Goal: Information Seeking & Learning: Understand process/instructions

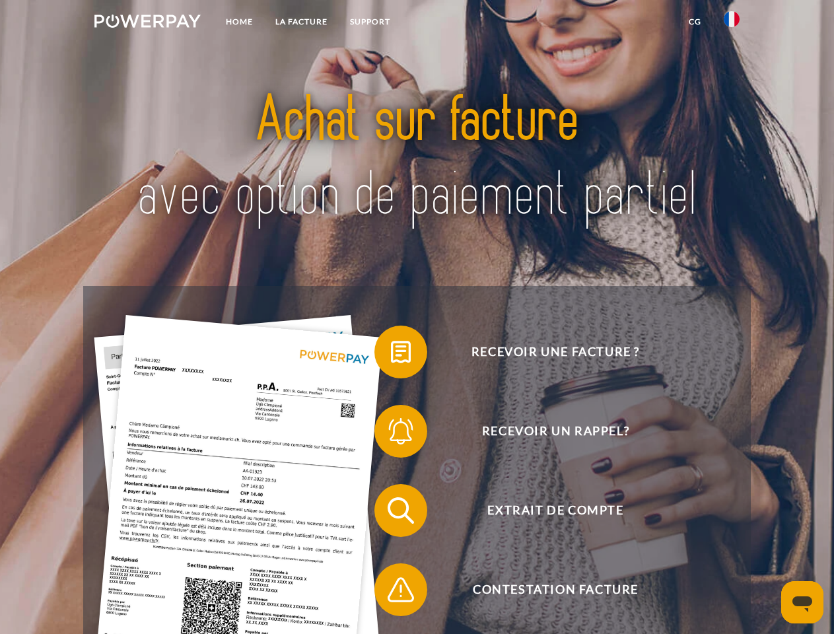
click at [147, 23] on img at bounding box center [147, 21] width 106 height 13
click at [732, 23] on img at bounding box center [732, 19] width 16 height 16
click at [695, 22] on link "CG" at bounding box center [694, 22] width 35 height 24
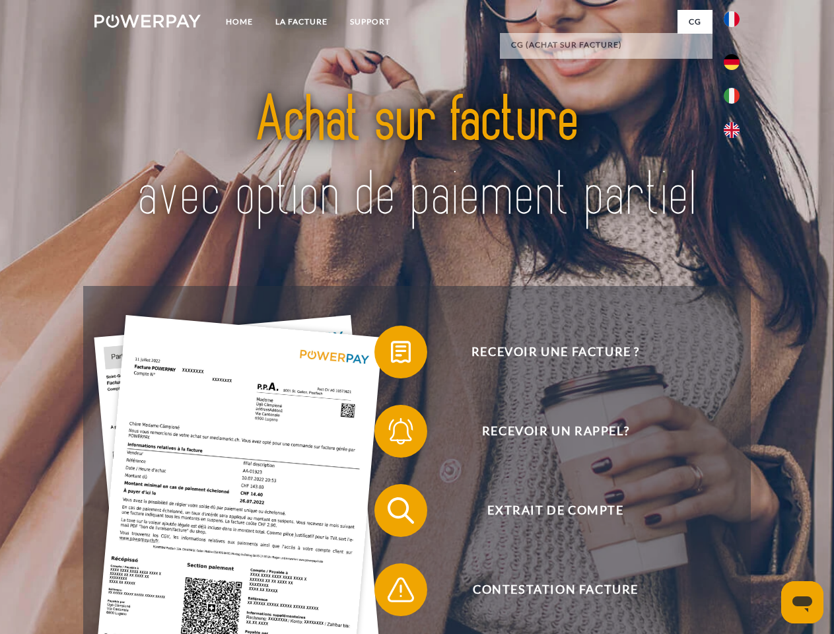
click at [391, 355] on span at bounding box center [381, 352] width 66 height 66
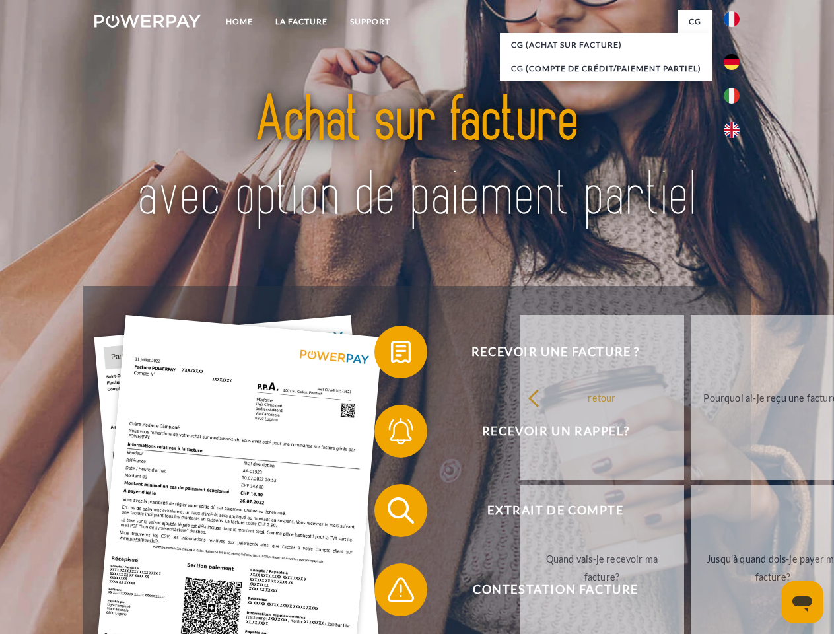
click at [391, 434] on span at bounding box center [381, 431] width 66 height 66
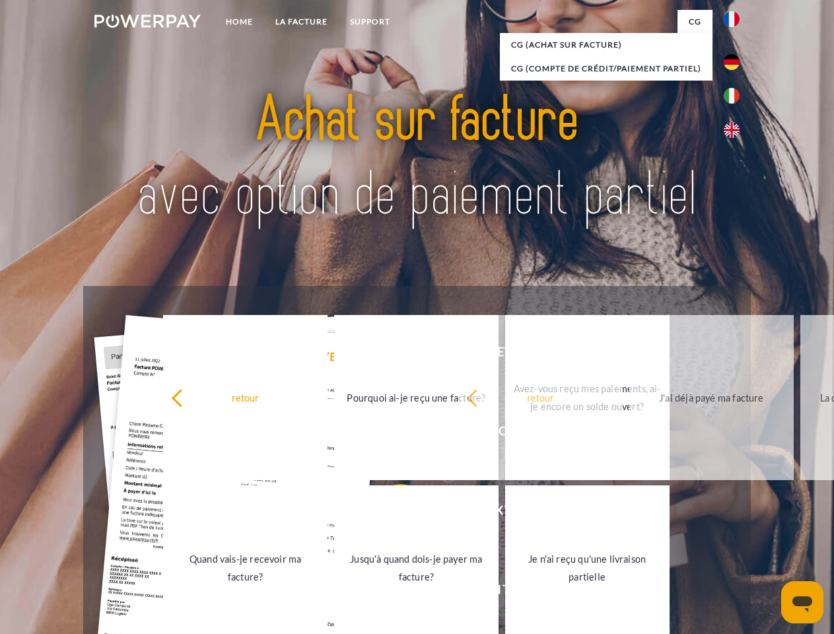
click at [391, 513] on link "Jusqu'à quand dois-je payer ma facture?" at bounding box center [416, 567] width 164 height 165
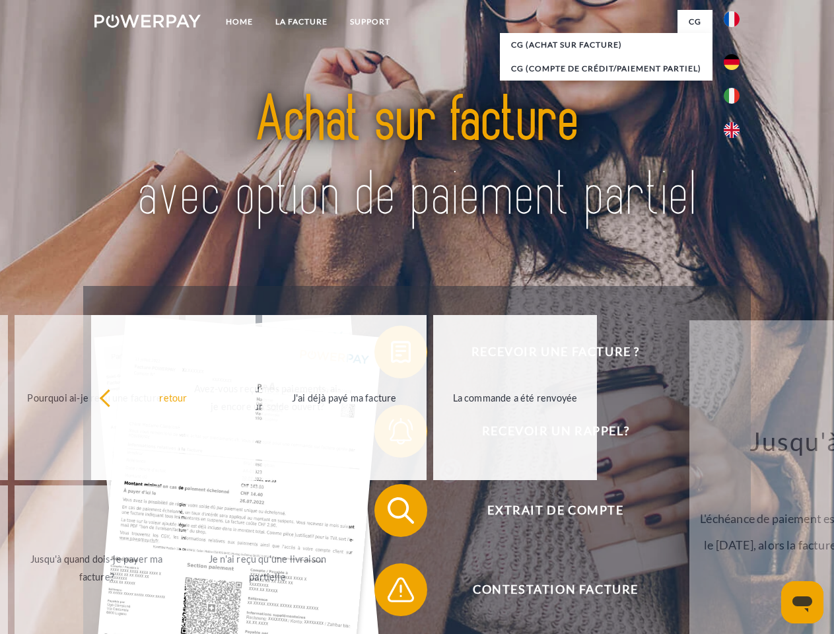
click at [391, 592] on span at bounding box center [381, 590] width 66 height 66
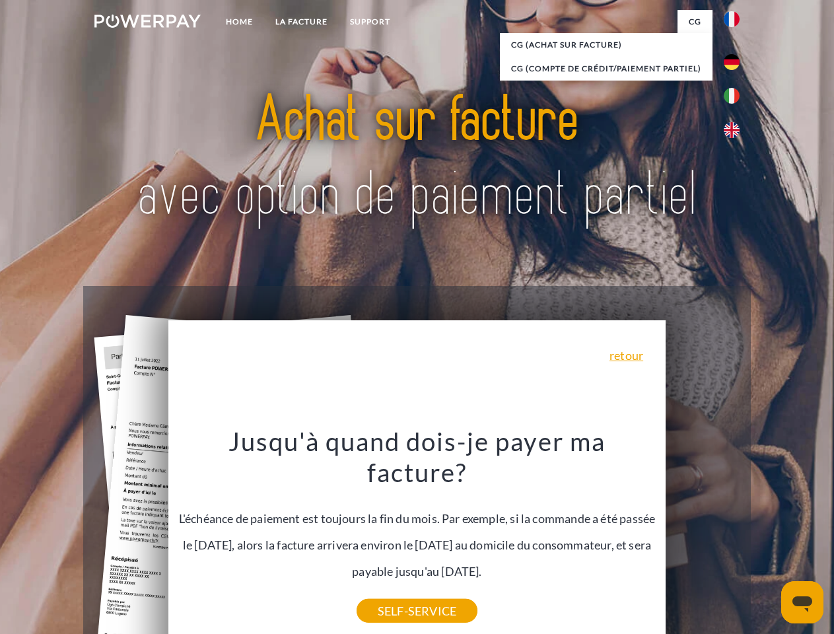
click at [802, 602] on icon "Ouvrir la fenêtre de messagerie" at bounding box center [802, 604] width 20 height 16
